Goal: Task Accomplishment & Management: Manage account settings

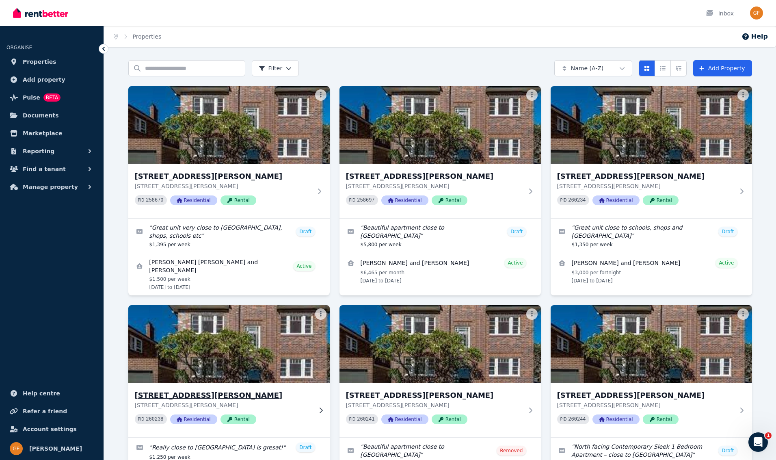
click at [189, 418] on span "Residential" at bounding box center [193, 419] width 47 height 10
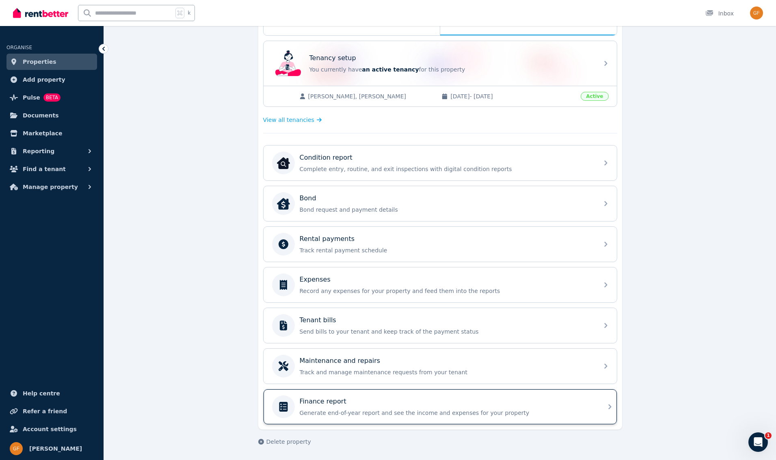
scroll to position [151, 0]
click at [337, 402] on p "Finance report" at bounding box center [323, 401] width 47 height 10
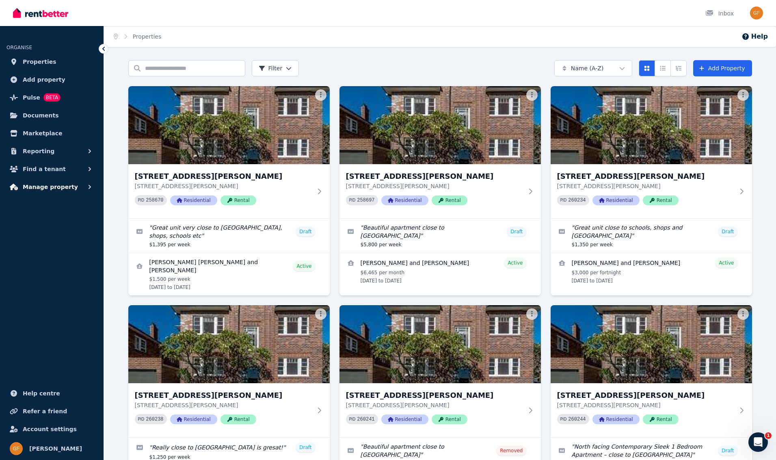
click at [48, 189] on span "Manage property" at bounding box center [50, 187] width 55 height 10
click at [52, 285] on span "Tenant bills" at bounding box center [63, 286] width 55 height 10
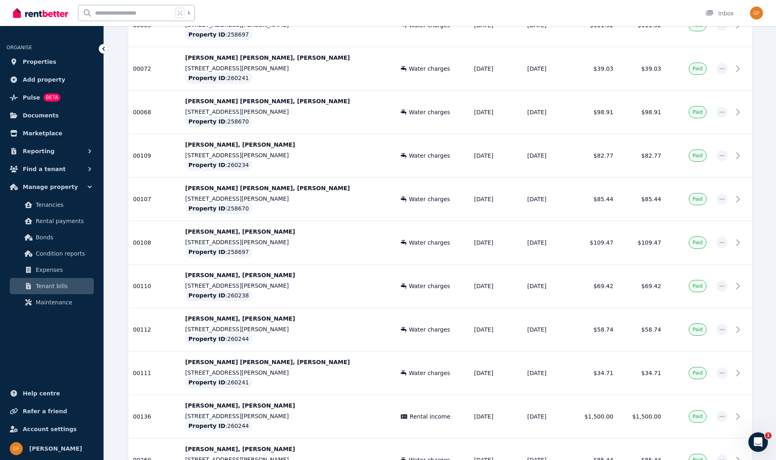
scroll to position [1968, 0]
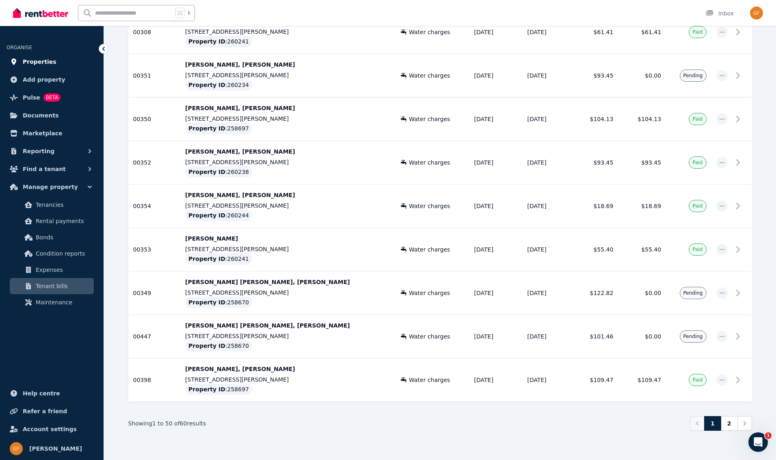
click at [31, 62] on span "Properties" at bounding box center [40, 62] width 34 height 10
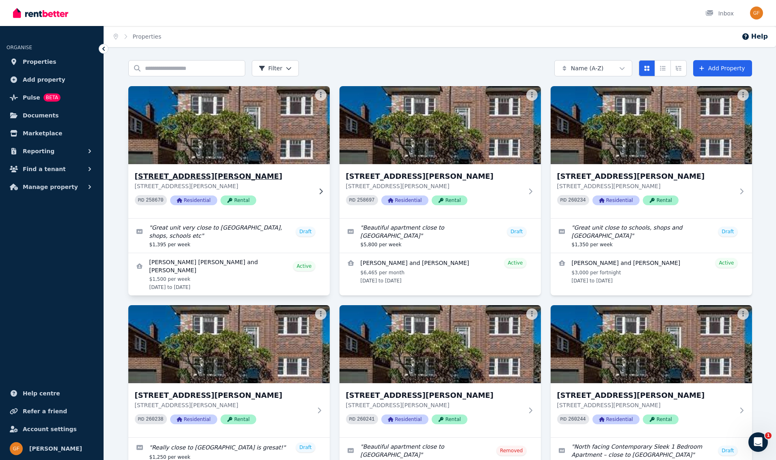
click at [191, 202] on span "Residential" at bounding box center [193, 200] width 47 height 10
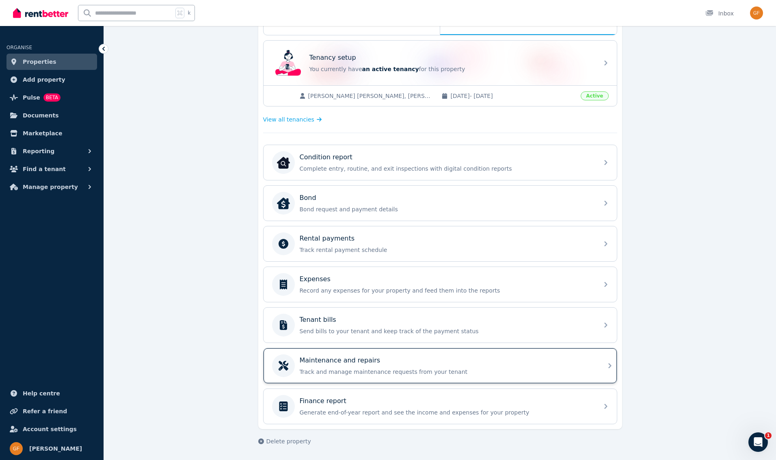
scroll to position [151, 0]
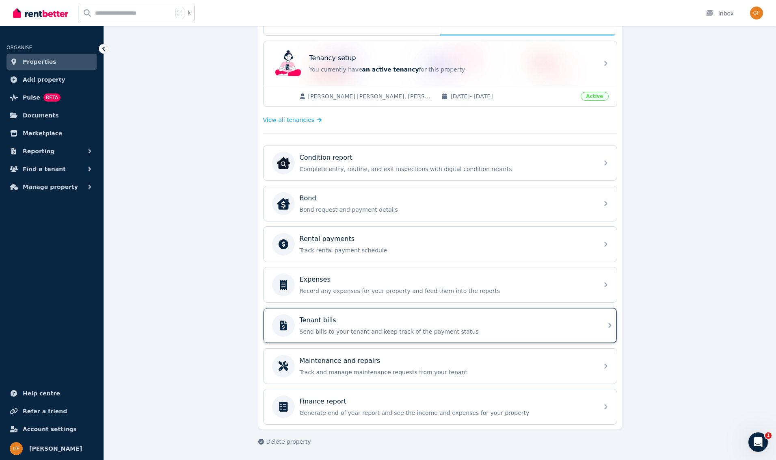
click at [318, 320] on p "Tenant bills" at bounding box center [318, 320] width 37 height 10
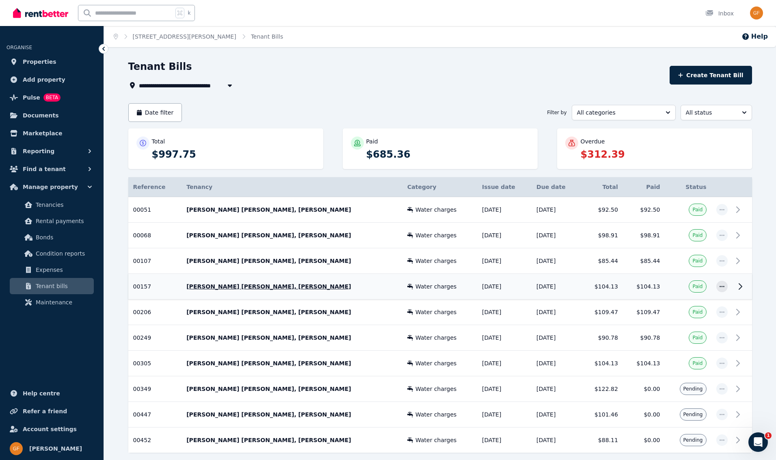
scroll to position [37, 0]
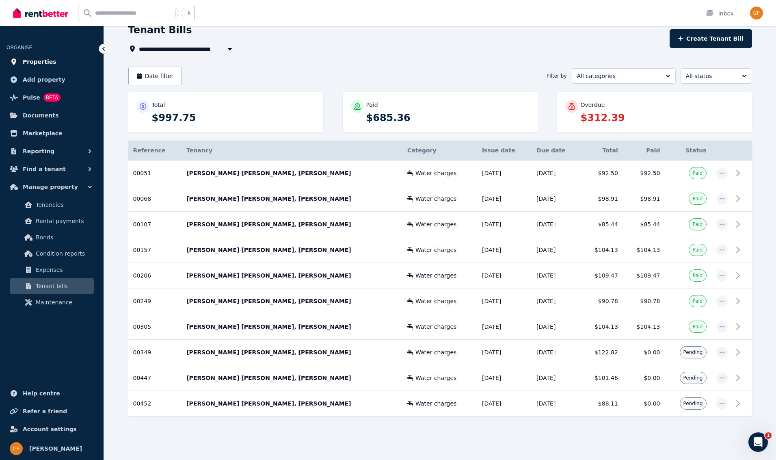
click at [38, 63] on span "Properties" at bounding box center [40, 62] width 34 height 10
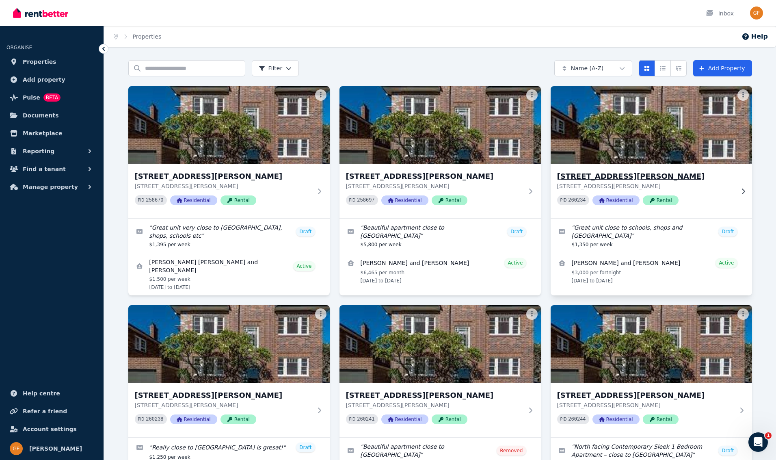
click at [621, 201] on span "Residential" at bounding box center [615, 200] width 47 height 10
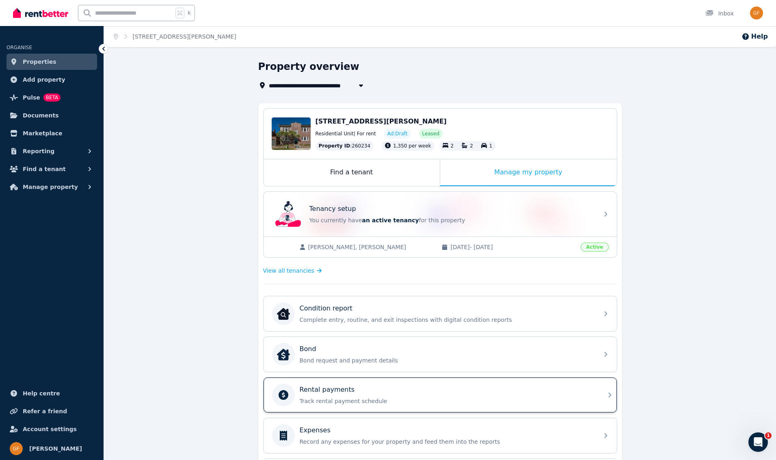
scroll to position [151, 0]
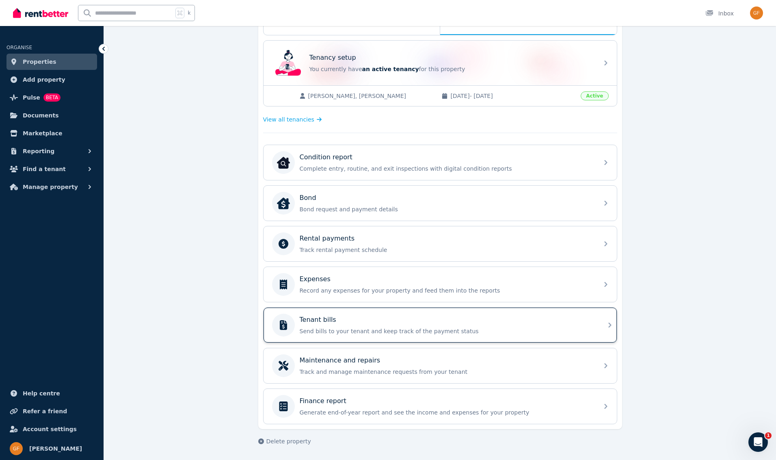
click at [407, 322] on div "Tenant bills" at bounding box center [447, 320] width 294 height 10
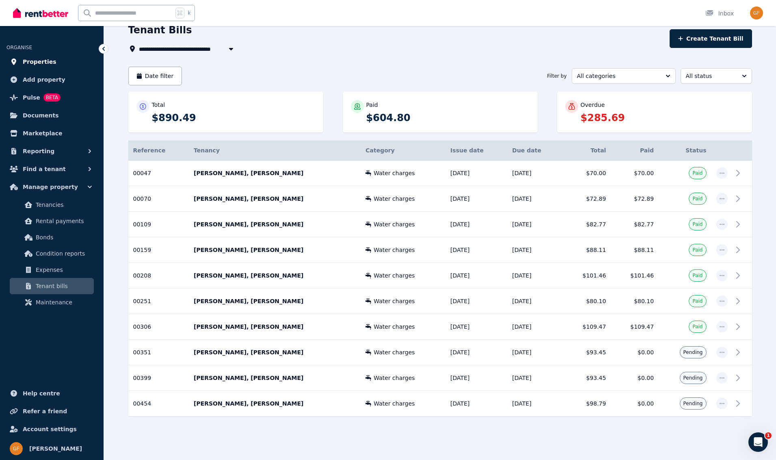
scroll to position [36, 0]
click at [43, 63] on span "Properties" at bounding box center [40, 62] width 34 height 10
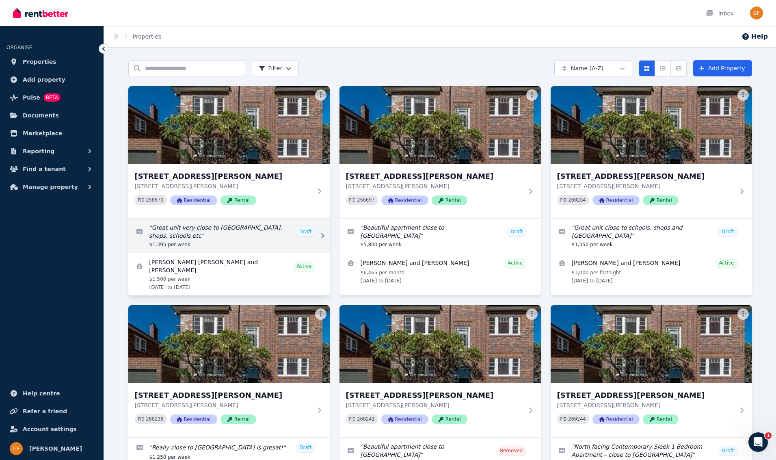
scroll to position [105, 0]
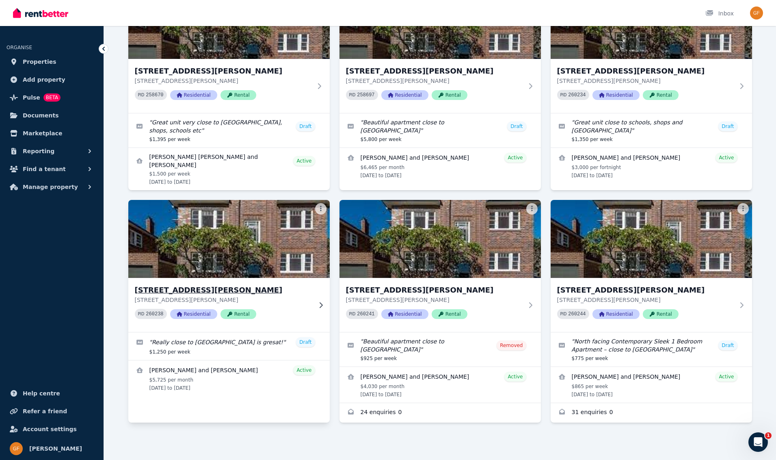
click at [191, 314] on span "Residential" at bounding box center [193, 314] width 47 height 10
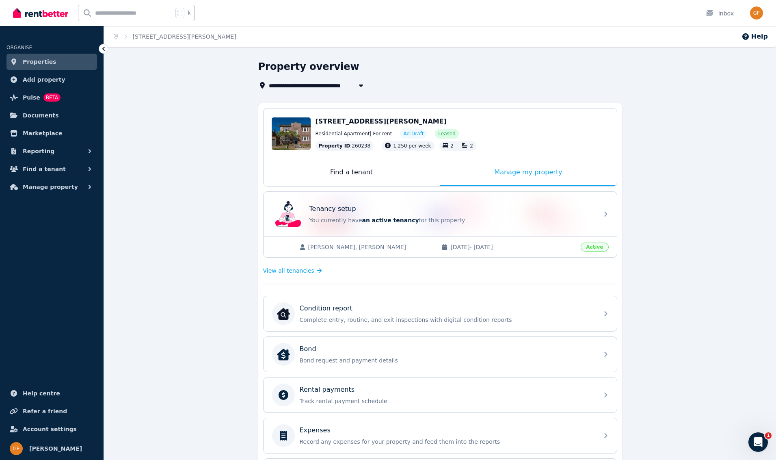
scroll to position [151, 0]
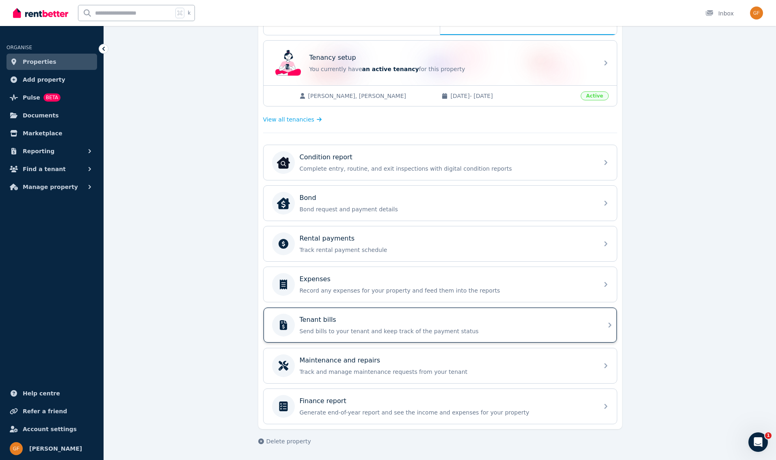
click at [313, 322] on p "Tenant bills" at bounding box center [318, 320] width 37 height 10
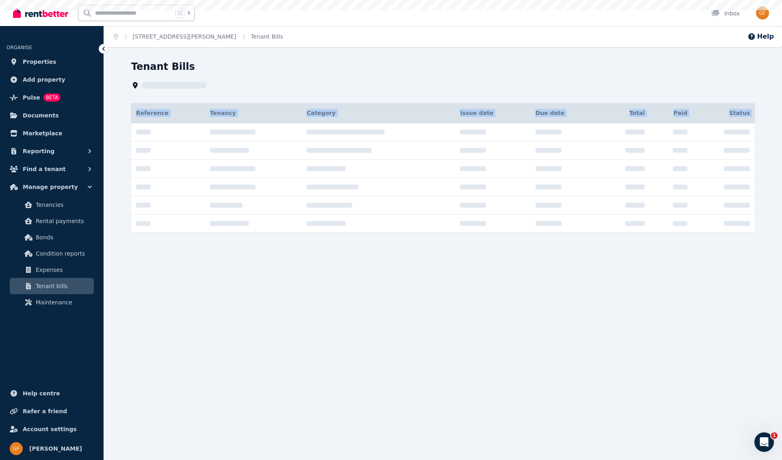
click at [313, 322] on div "Home unit 4/81 Blair Street, North Bondi Tenant Bills Help Tenant Bills Referen…" at bounding box center [391, 230] width 782 height 460
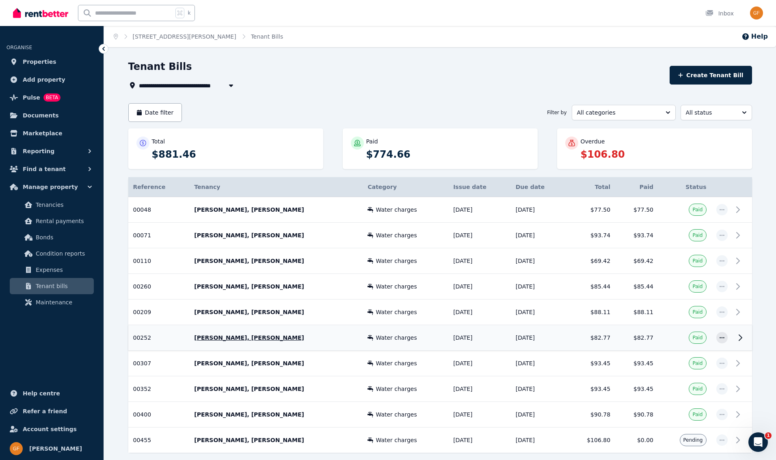
scroll to position [37, 0]
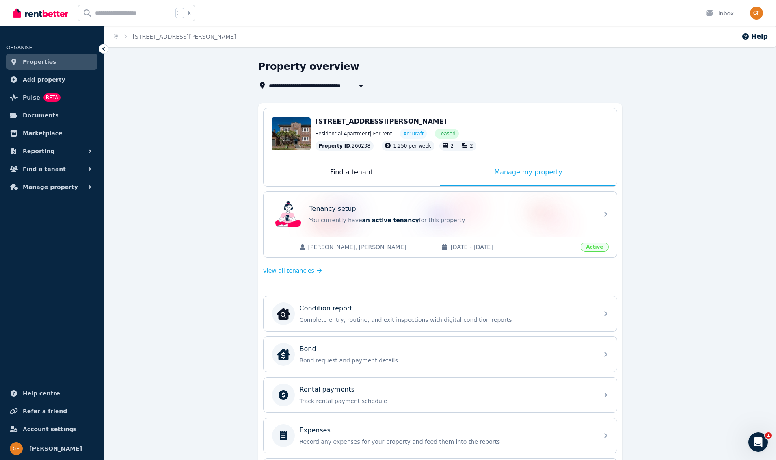
click at [33, 61] on span "Properties" at bounding box center [40, 62] width 34 height 10
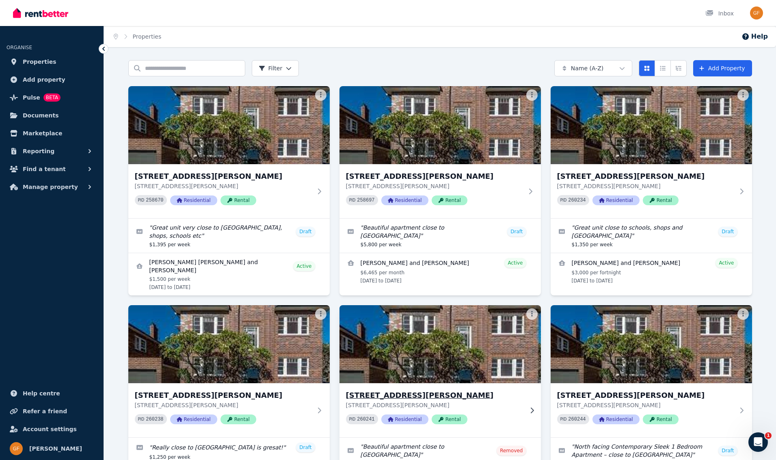
click at [413, 418] on span "Residential" at bounding box center [404, 419] width 47 height 10
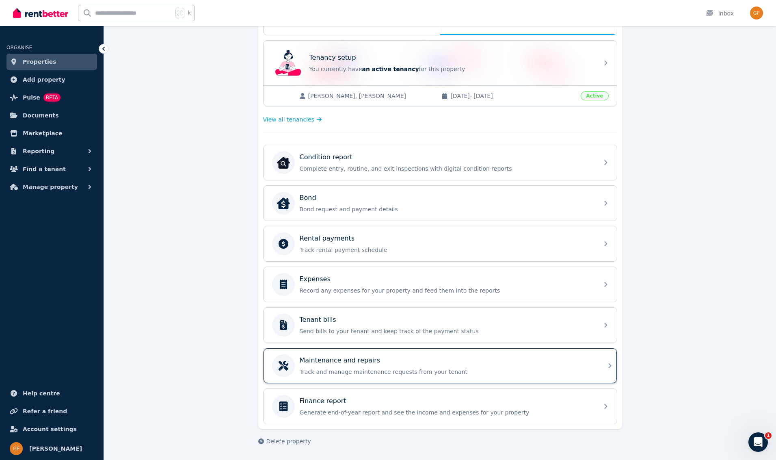
scroll to position [95, 0]
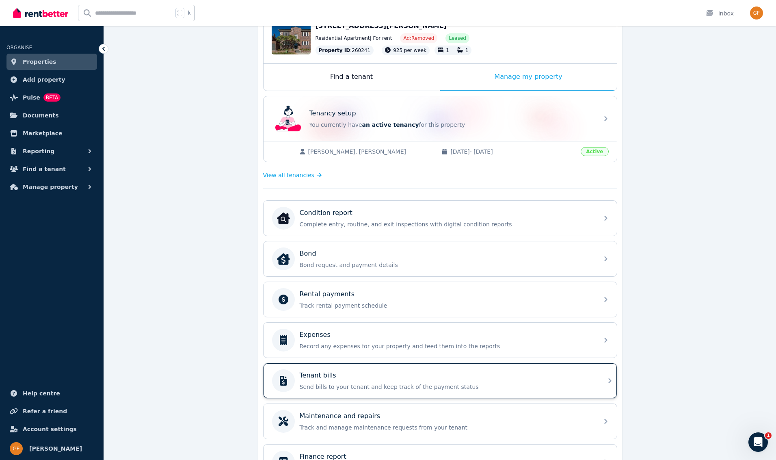
click at [343, 381] on div "Tenant bills Send bills to your tenant and keep track of the payment status" at bounding box center [447, 380] width 294 height 20
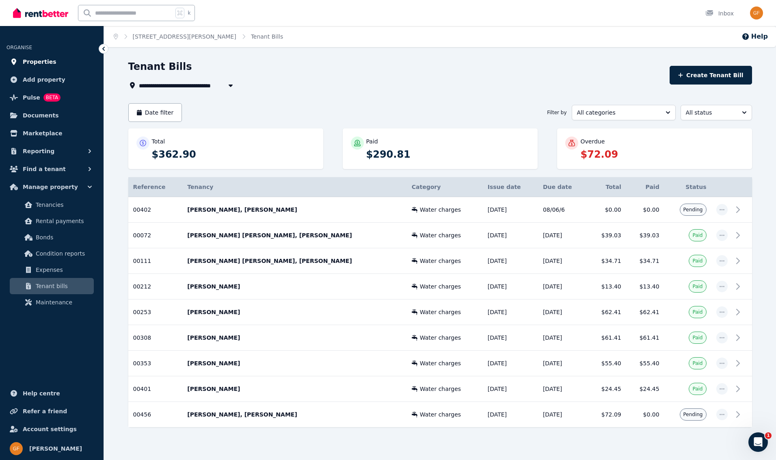
click at [32, 63] on span "Properties" at bounding box center [40, 62] width 34 height 10
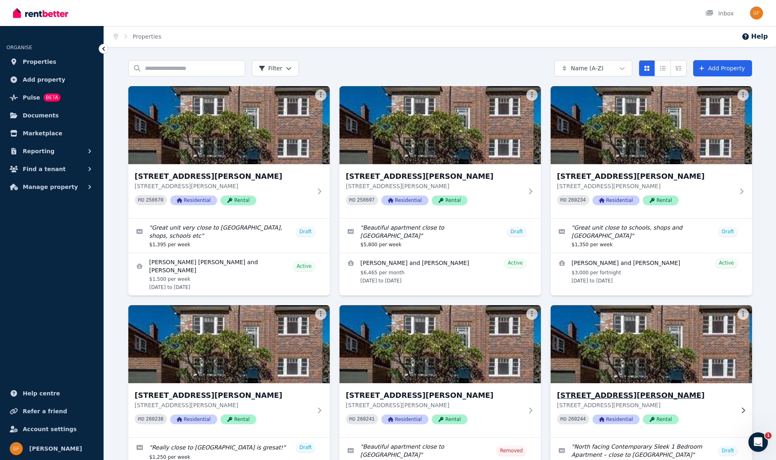
click at [620, 419] on span "Residential" at bounding box center [615, 419] width 47 height 10
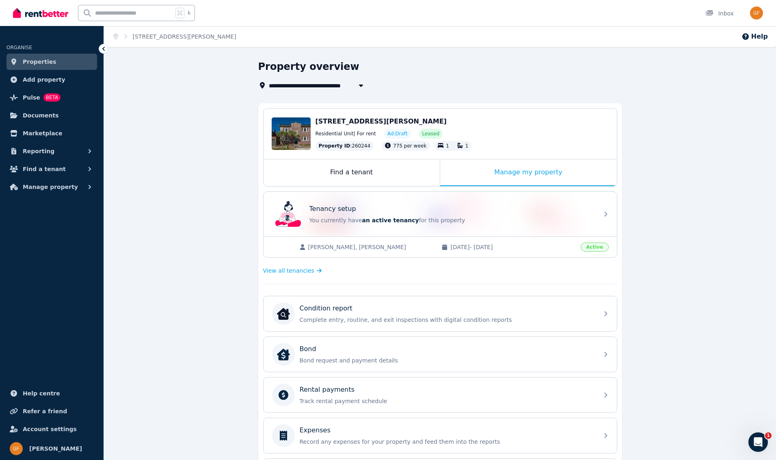
scroll to position [151, 0]
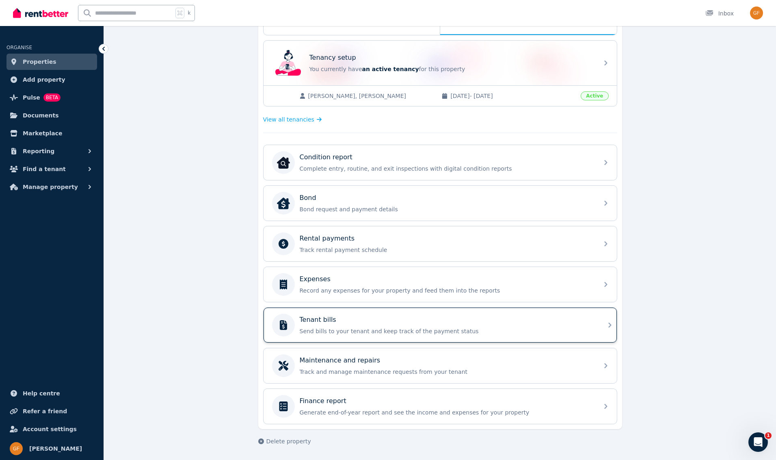
click at [387, 318] on div "Tenant bills" at bounding box center [447, 320] width 294 height 10
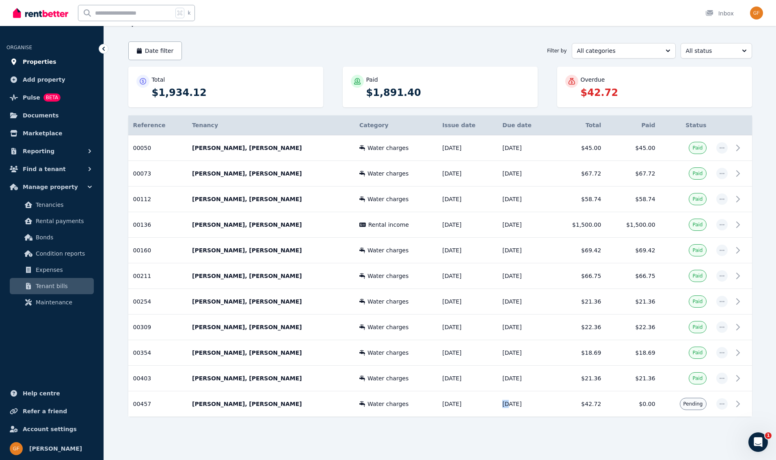
scroll to position [61, 0]
click at [37, 64] on span "Properties" at bounding box center [40, 62] width 34 height 10
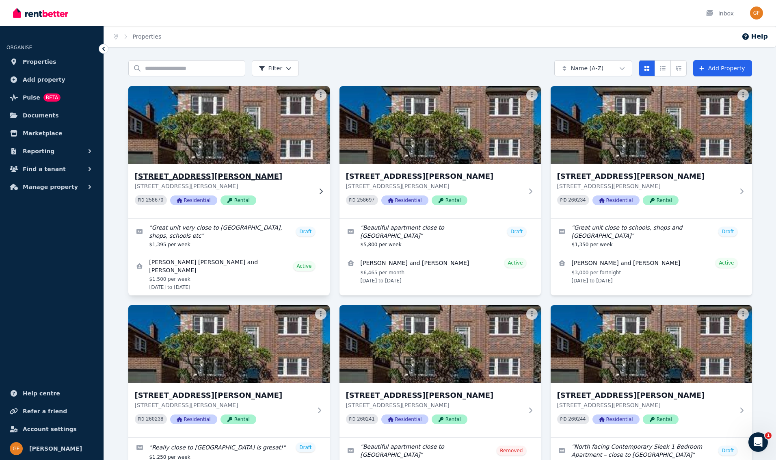
click at [191, 201] on span "Residential" at bounding box center [193, 200] width 47 height 10
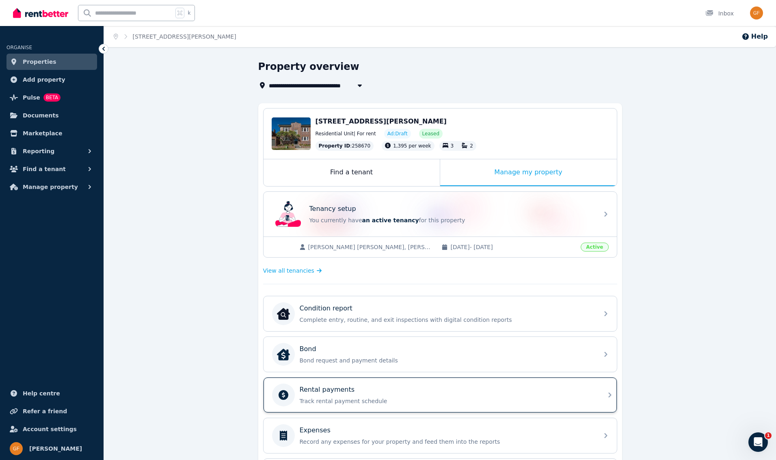
scroll to position [151, 0]
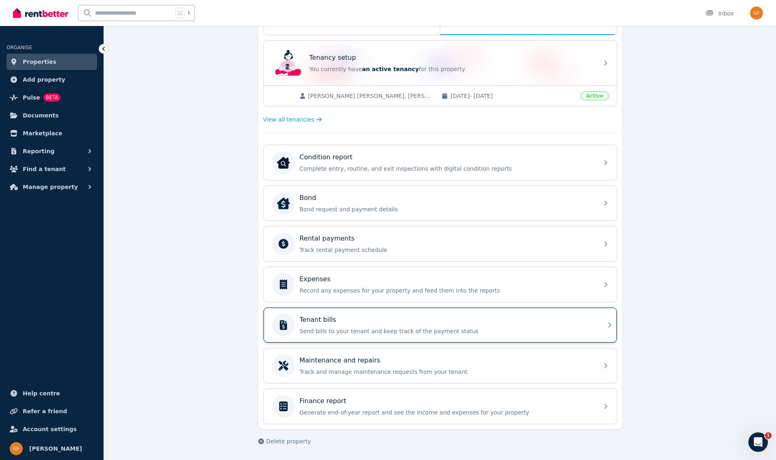
click at [346, 324] on div "Tenant bills" at bounding box center [447, 320] width 294 height 10
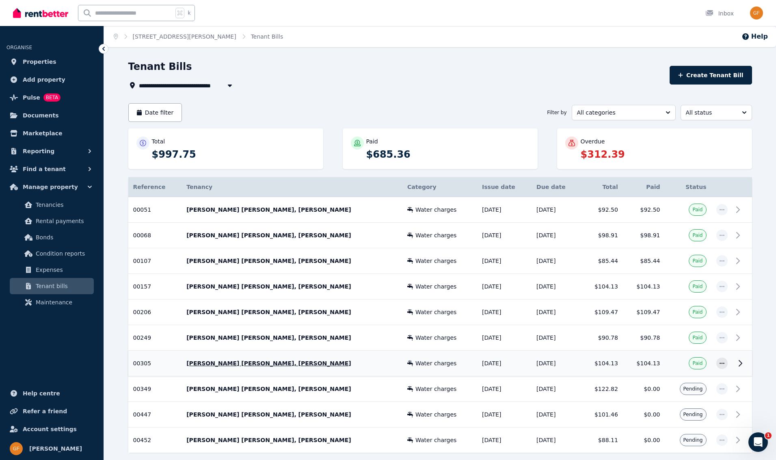
scroll to position [37, 0]
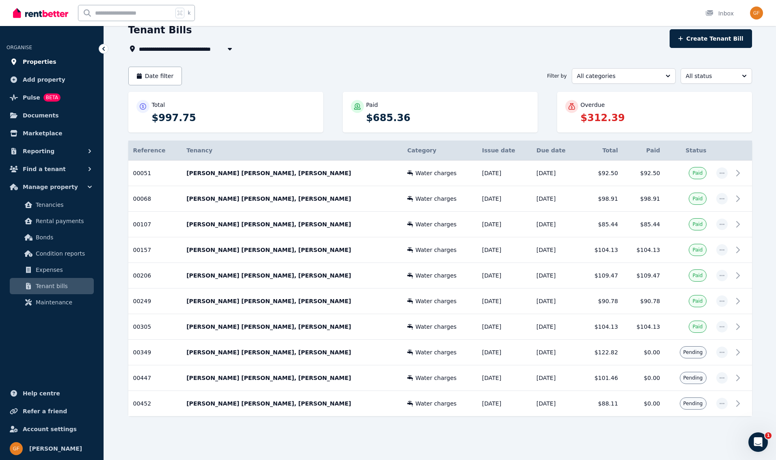
click at [38, 61] on span "Properties" at bounding box center [40, 62] width 34 height 10
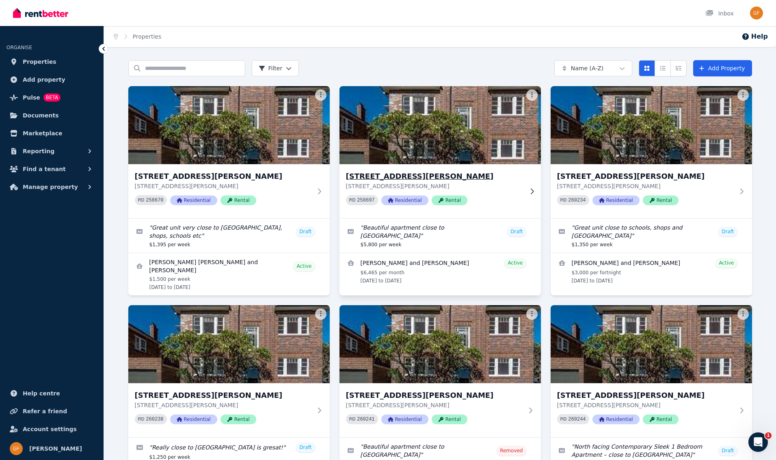
click at [401, 201] on span "Residential" at bounding box center [404, 200] width 47 height 10
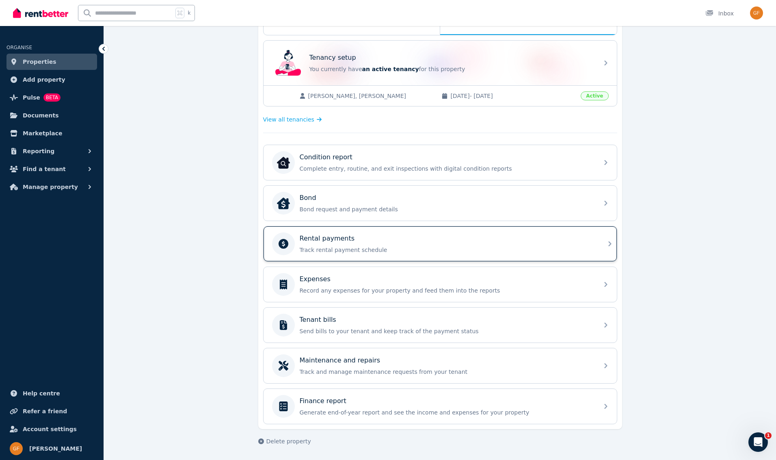
scroll to position [113, 0]
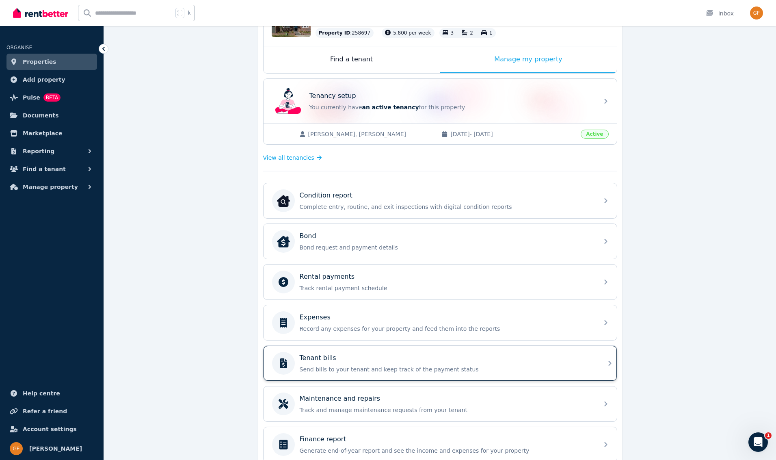
click at [332, 363] on div "Tenant bills Send bills to your tenant and keep track of the payment status" at bounding box center [447, 363] width 294 height 20
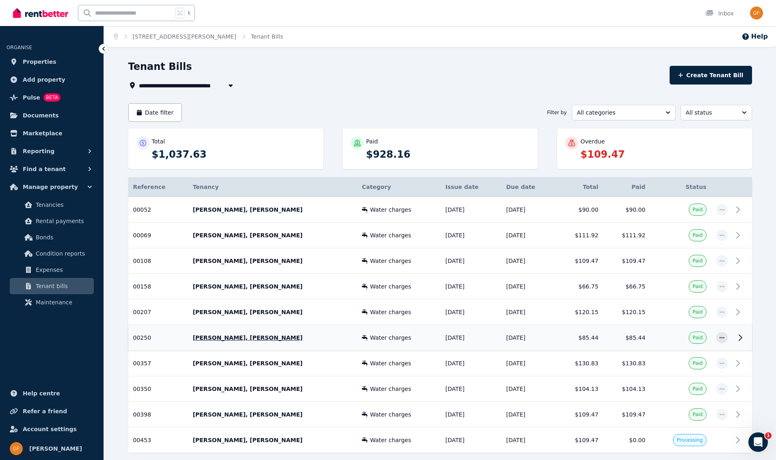
scroll to position [37, 0]
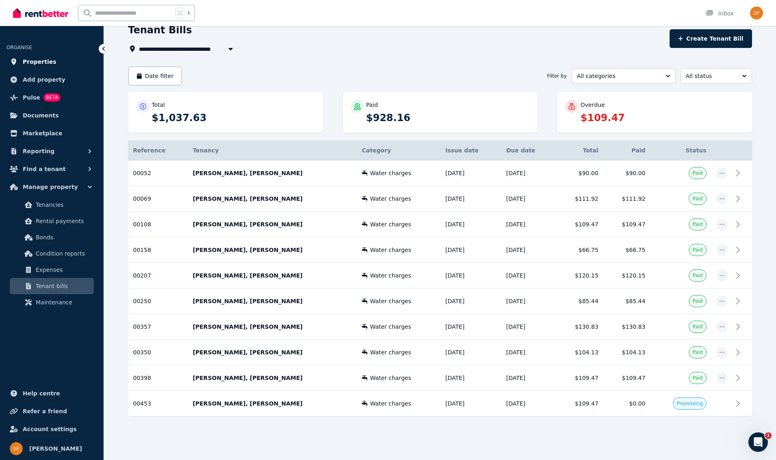
click at [42, 61] on span "Properties" at bounding box center [40, 62] width 34 height 10
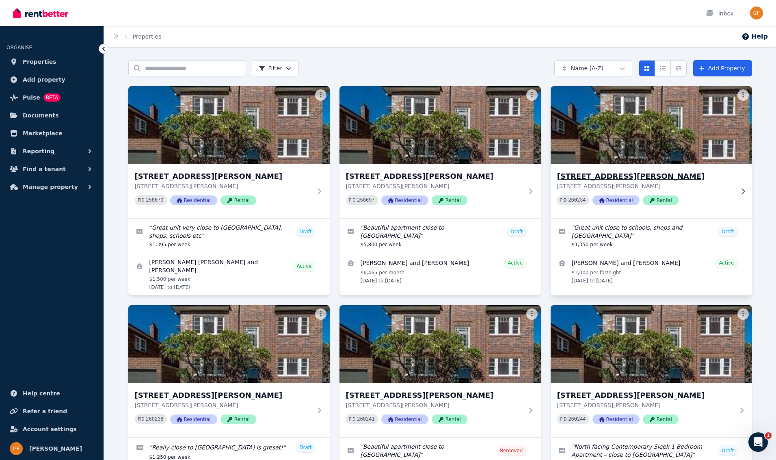
click at [622, 201] on span "Residential" at bounding box center [615, 200] width 47 height 10
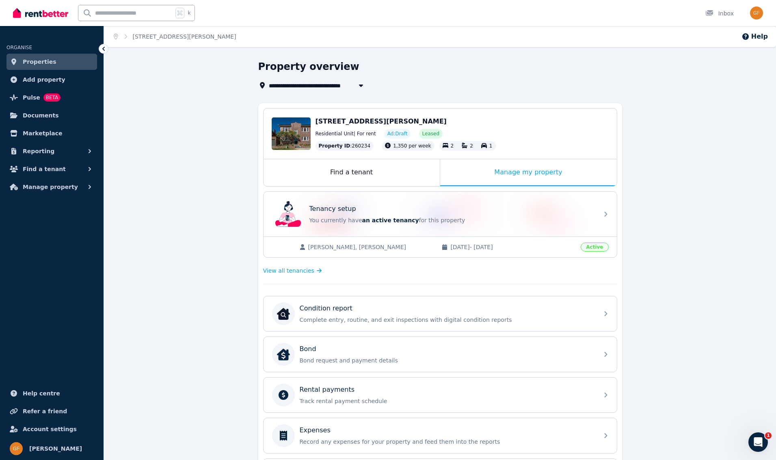
scroll to position [151, 0]
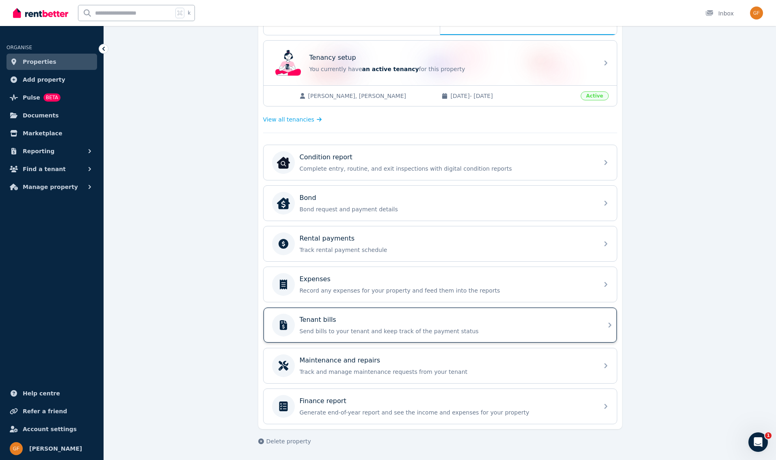
click at [380, 325] on div "Tenant bills Send bills to your tenant and keep track of the payment status" at bounding box center [447, 325] width 294 height 20
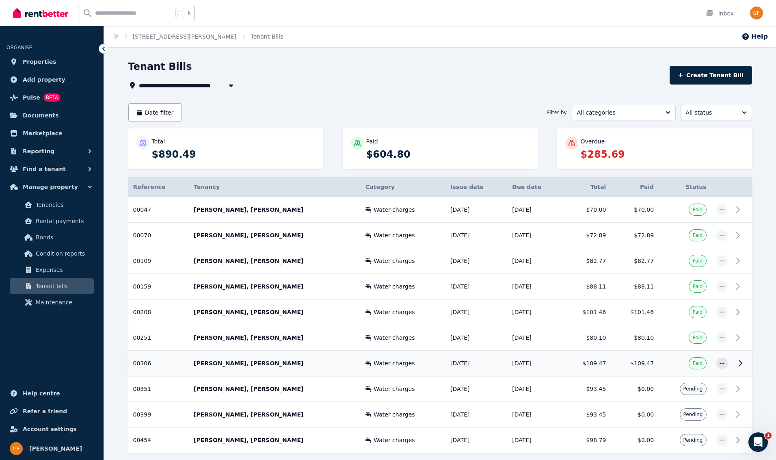
scroll to position [37, 0]
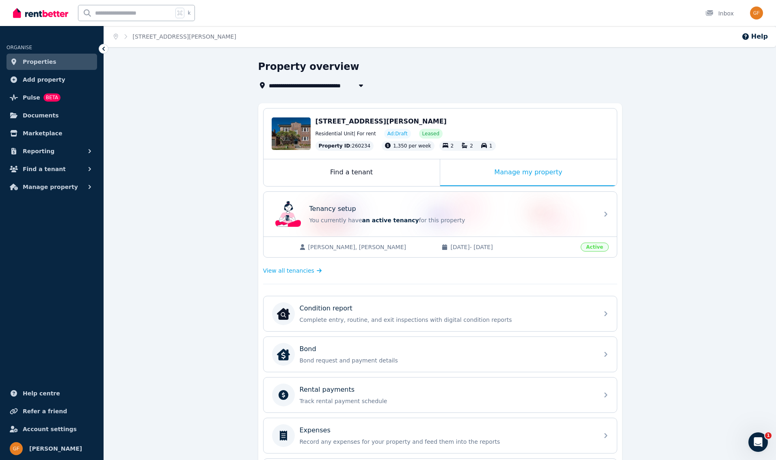
click at [51, 65] on span "Properties" at bounding box center [40, 62] width 34 height 10
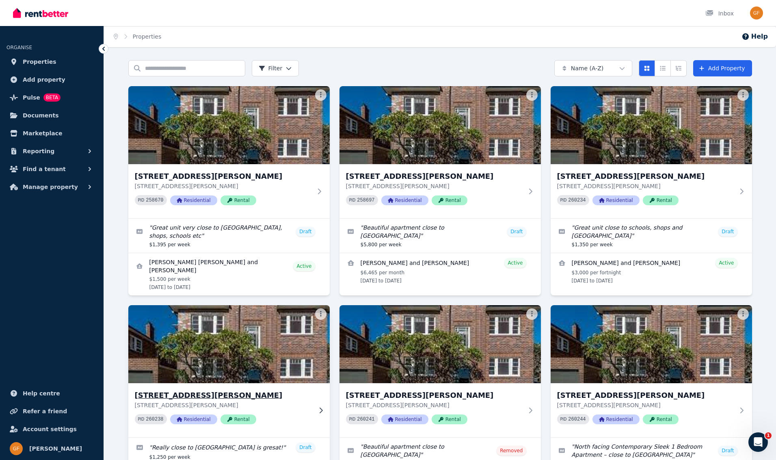
scroll to position [105, 0]
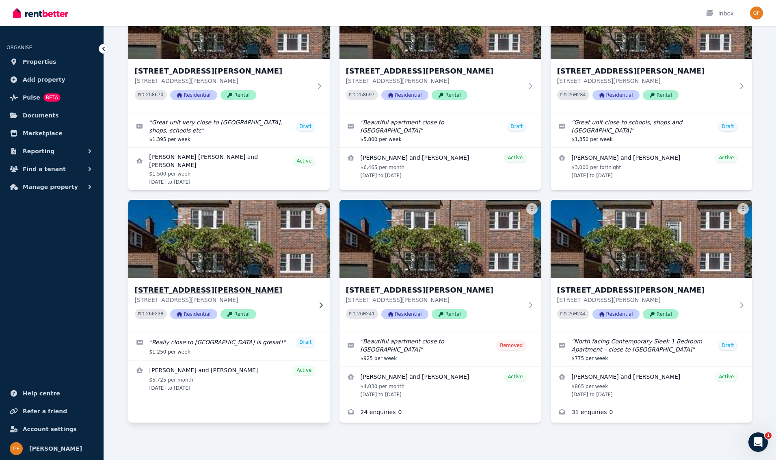
click at [193, 314] on span "Residential" at bounding box center [193, 314] width 47 height 10
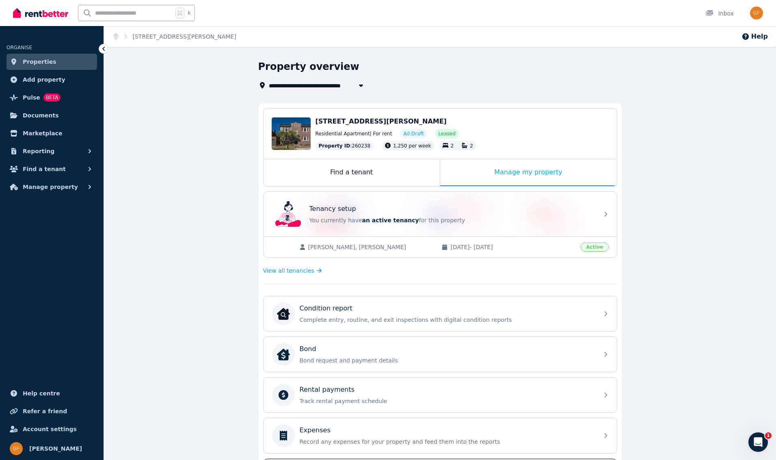
scroll to position [151, 0]
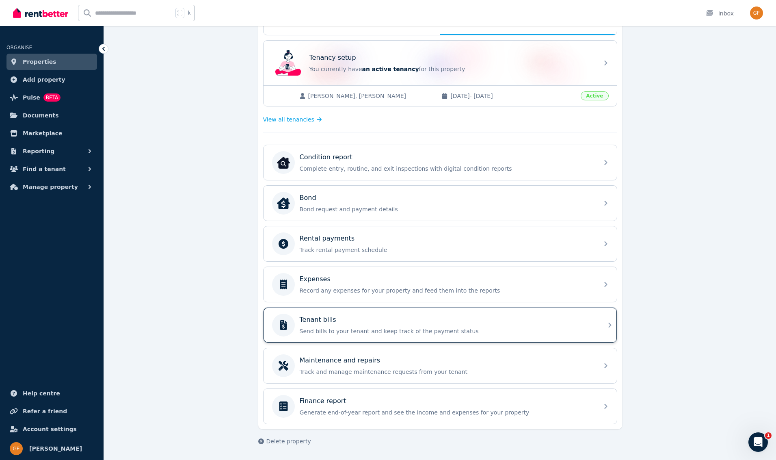
click at [333, 324] on div "Tenant bills" at bounding box center [447, 320] width 294 height 10
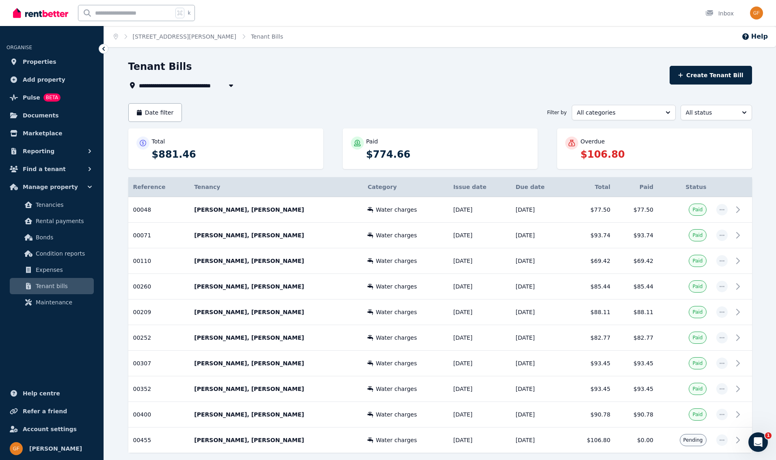
scroll to position [37, 0]
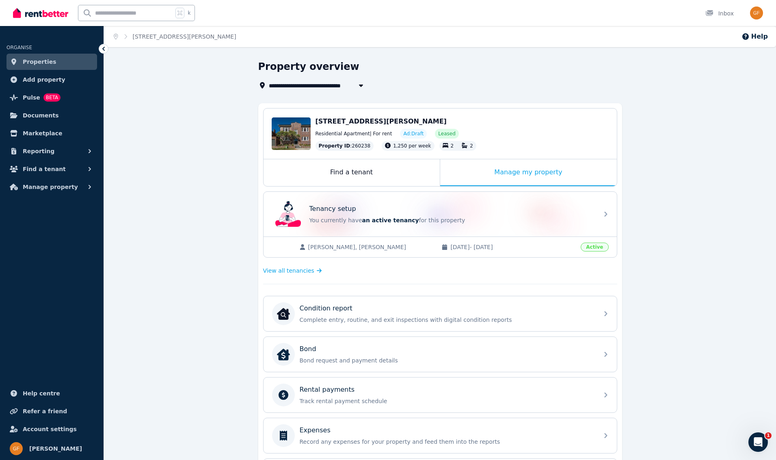
click at [37, 62] on span "Properties" at bounding box center [40, 62] width 34 height 10
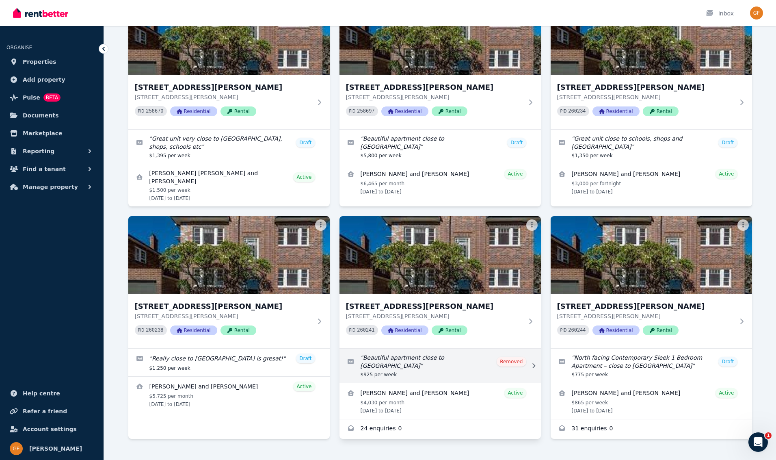
scroll to position [105, 0]
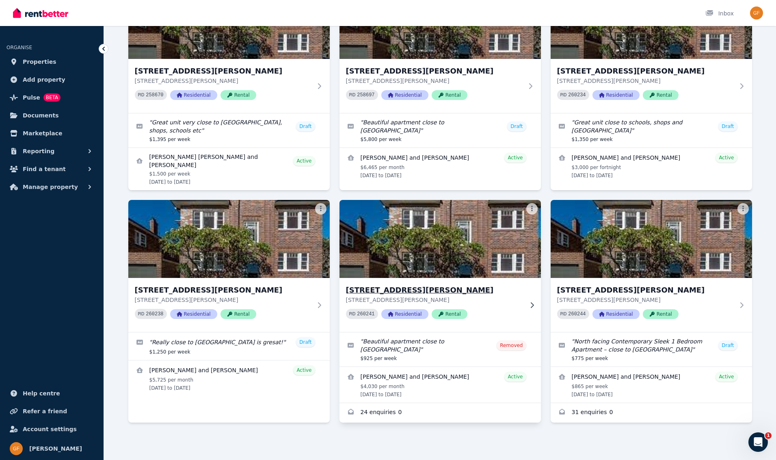
click at [411, 312] on span "Residential" at bounding box center [404, 314] width 47 height 10
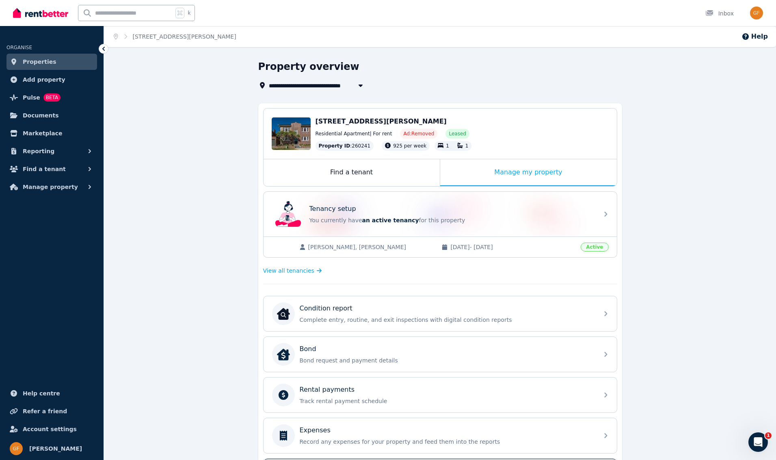
scroll to position [151, 0]
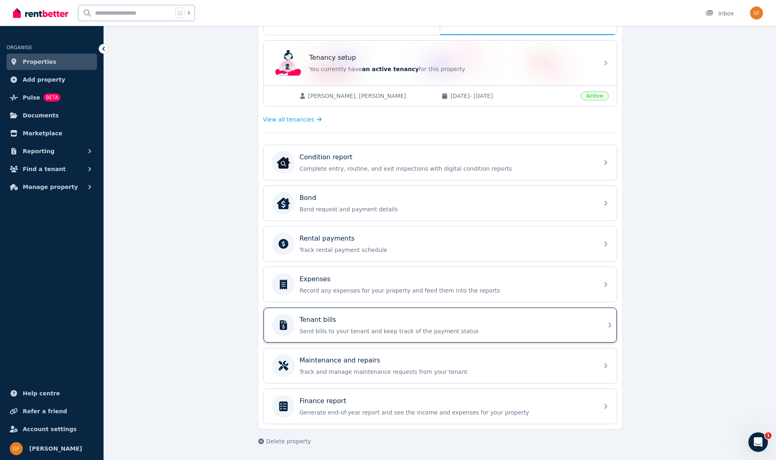
click at [338, 328] on p "Send bills to your tenant and keep track of the payment status" at bounding box center [447, 331] width 294 height 8
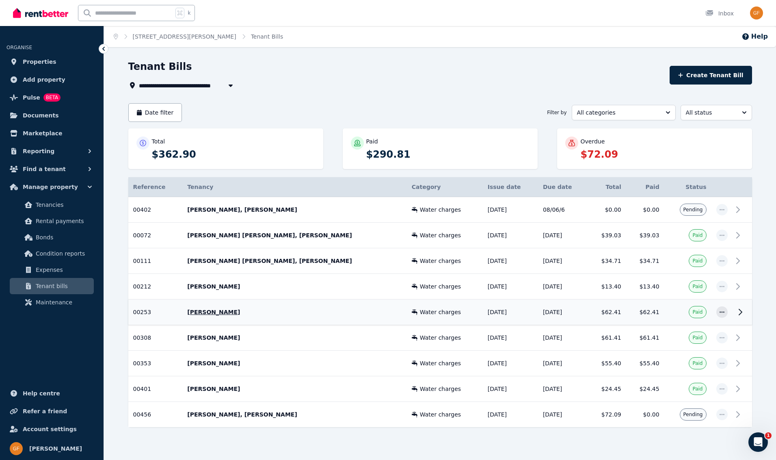
scroll to position [11, 0]
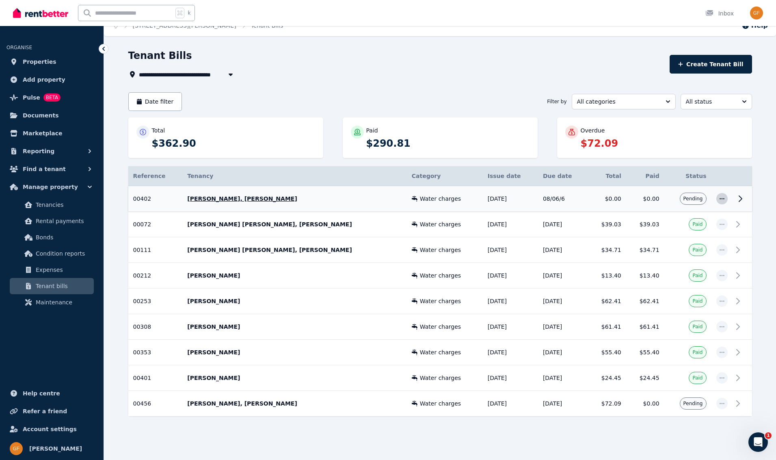
click at [723, 201] on icon "button" at bounding box center [722, 199] width 6 height 6
click at [722, 201] on icon "button" at bounding box center [722, 199] width 6 height 6
click at [722, 200] on icon "button" at bounding box center [722, 199] width 6 height 6
click at [701, 268] on span "Delete tenant bill" at bounding box center [695, 269] width 52 height 10
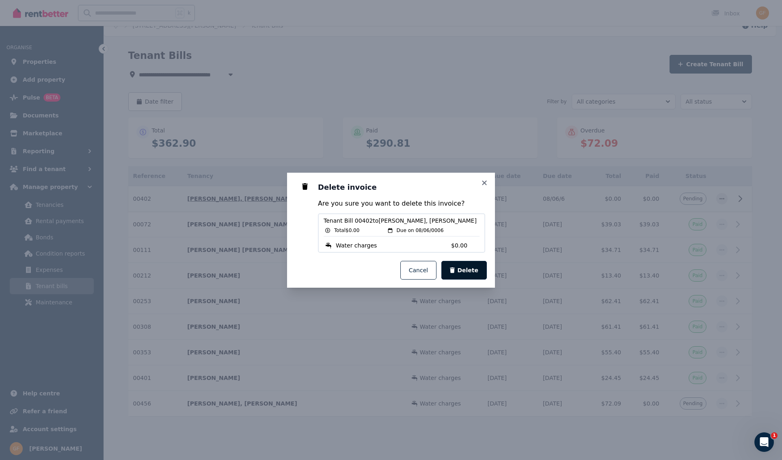
click at [474, 269] on span "Delete" at bounding box center [467, 270] width 21 height 8
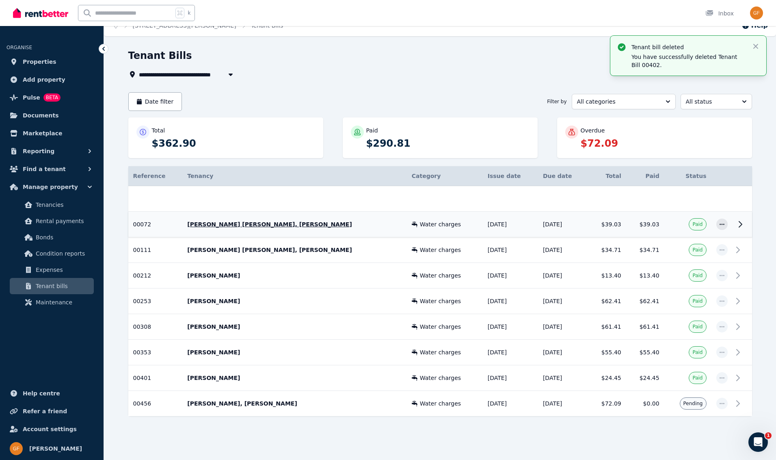
scroll to position [0, 0]
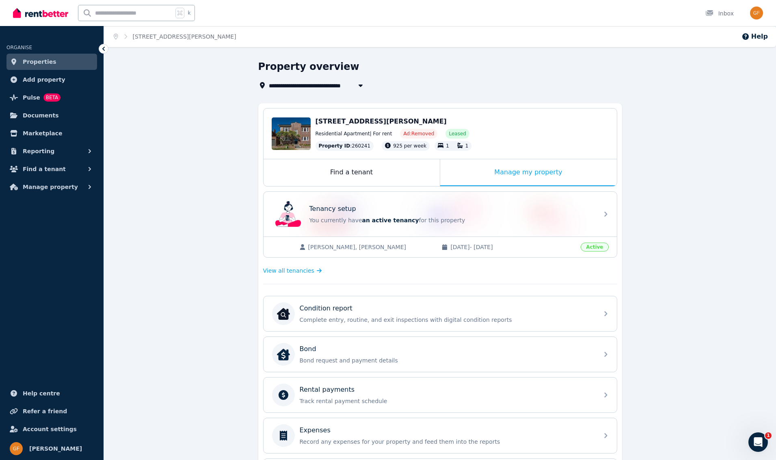
click at [42, 63] on span "Properties" at bounding box center [40, 62] width 34 height 10
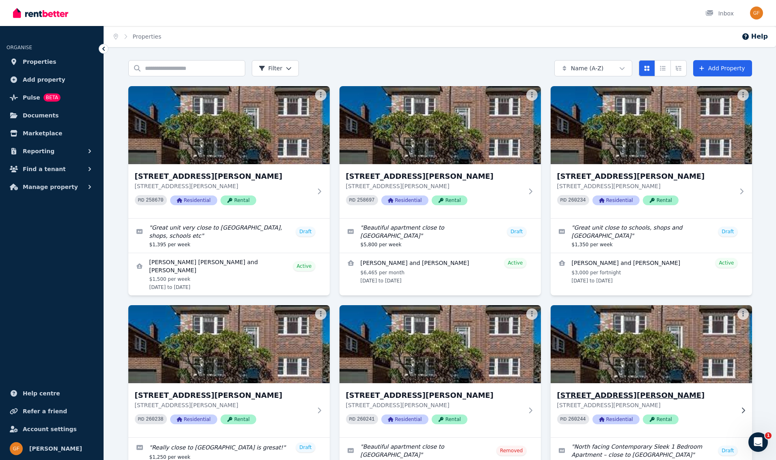
scroll to position [105, 0]
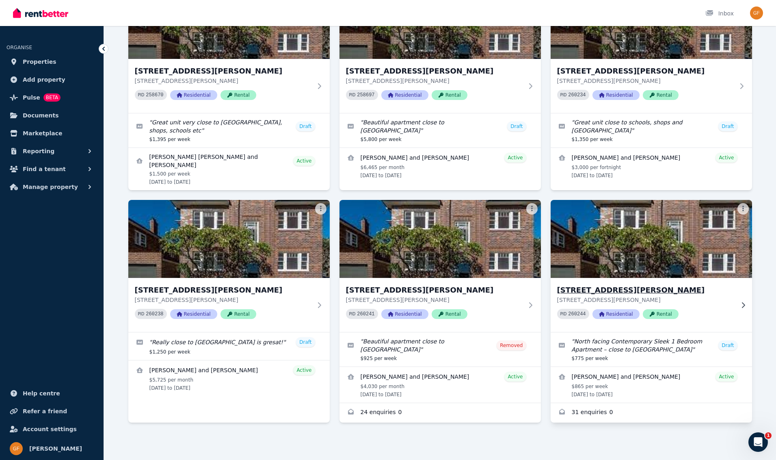
click at [621, 316] on span "Residential" at bounding box center [615, 314] width 47 height 10
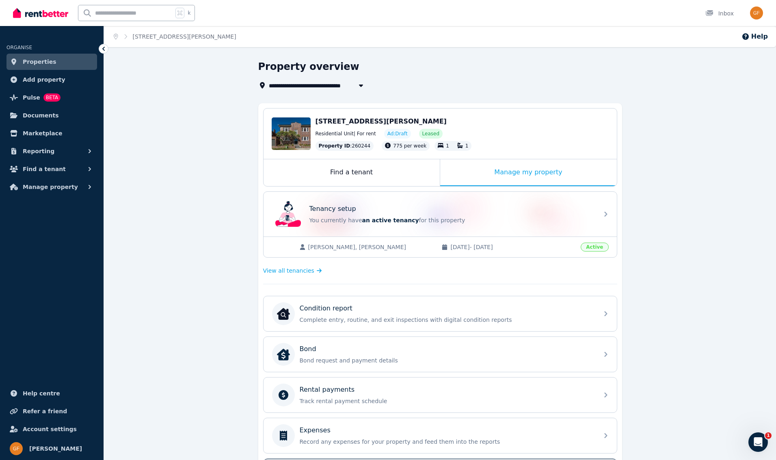
scroll to position [151, 0]
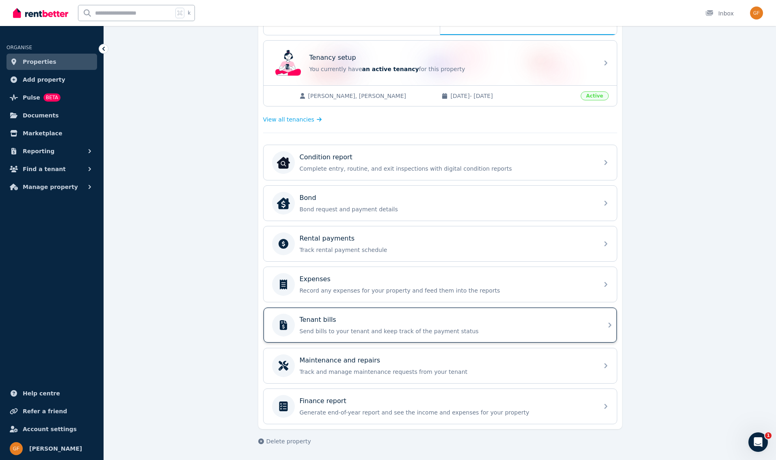
click at [349, 325] on div "Tenant bills Send bills to your tenant and keep track of the payment status" at bounding box center [447, 325] width 294 height 20
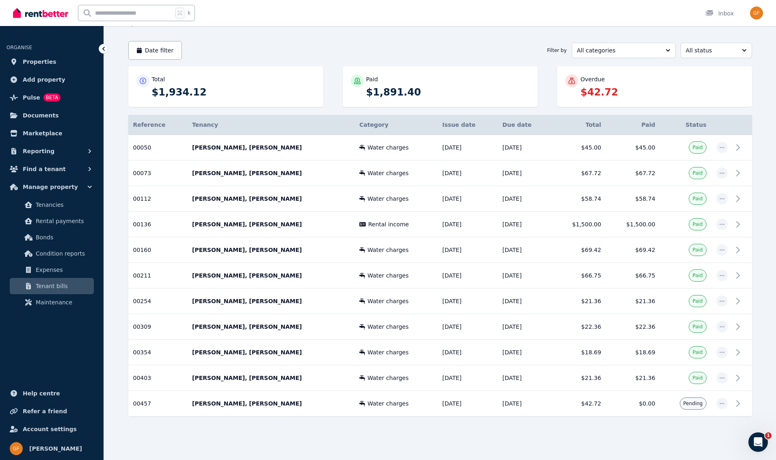
scroll to position [40, 0]
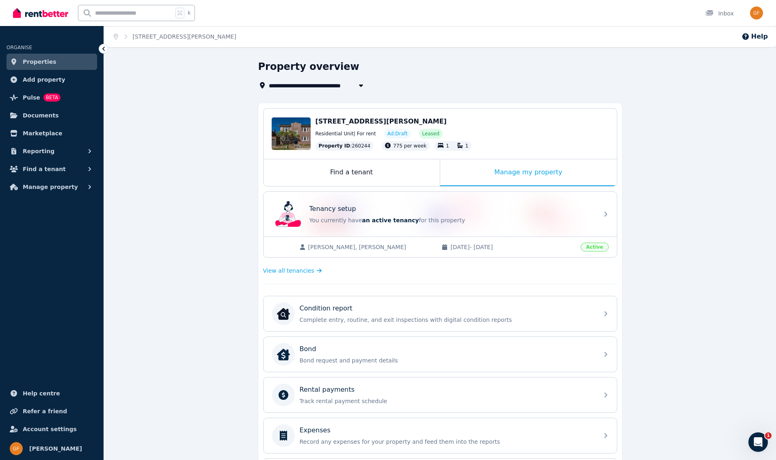
click at [56, 65] on link "Properties" at bounding box center [51, 62] width 91 height 16
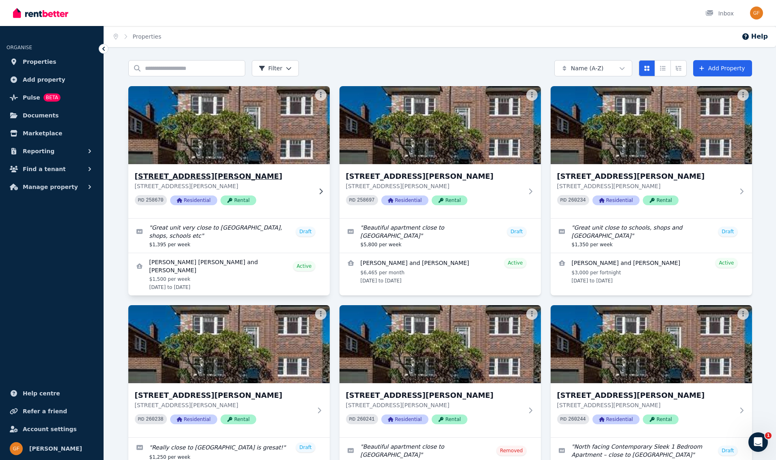
click at [241, 202] on span "Rental" at bounding box center [239, 200] width 36 height 10
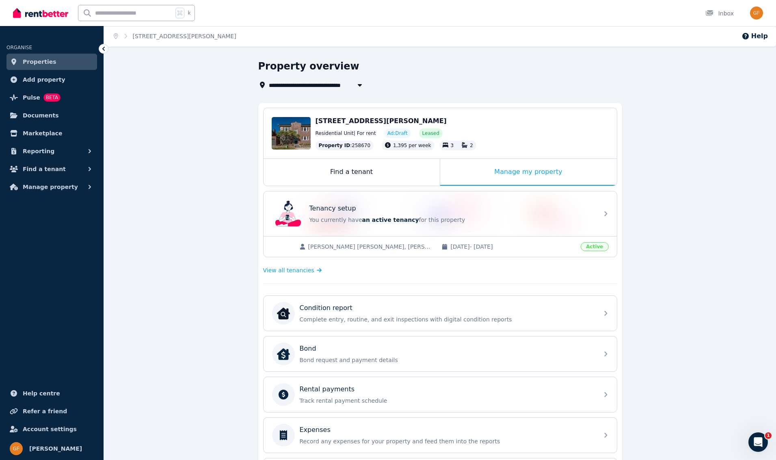
scroll to position [151, 0]
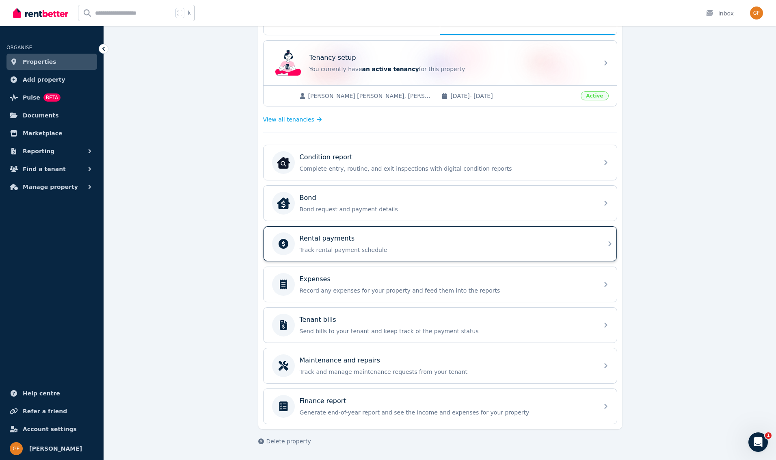
click at [336, 246] on p "Track rental payment schedule" at bounding box center [447, 250] width 294 height 8
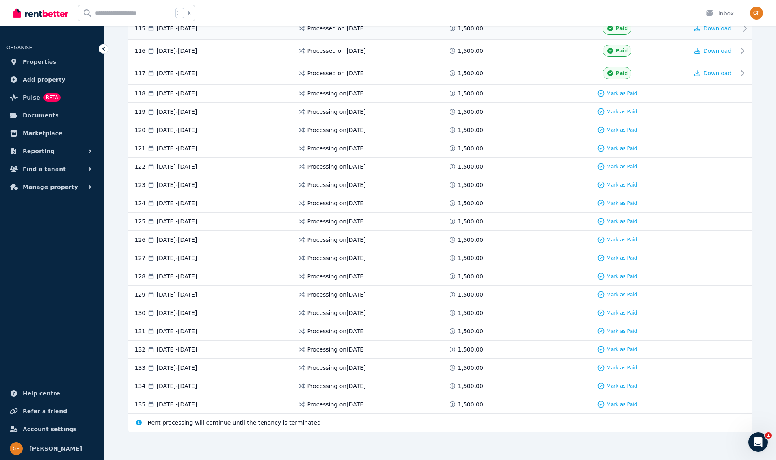
scroll to position [2672, 0]
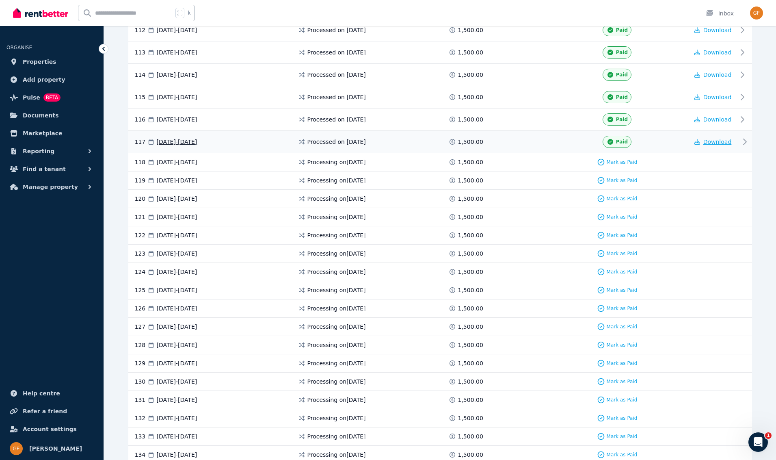
click at [716, 143] on span "Download" at bounding box center [717, 141] width 28 height 6
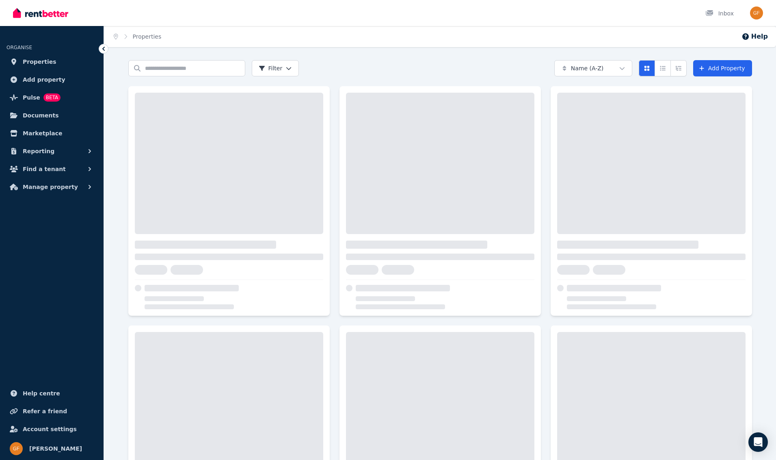
click at [44, 63] on span "Properties" at bounding box center [40, 62] width 34 height 10
